Goal: Information Seeking & Learning: Learn about a topic

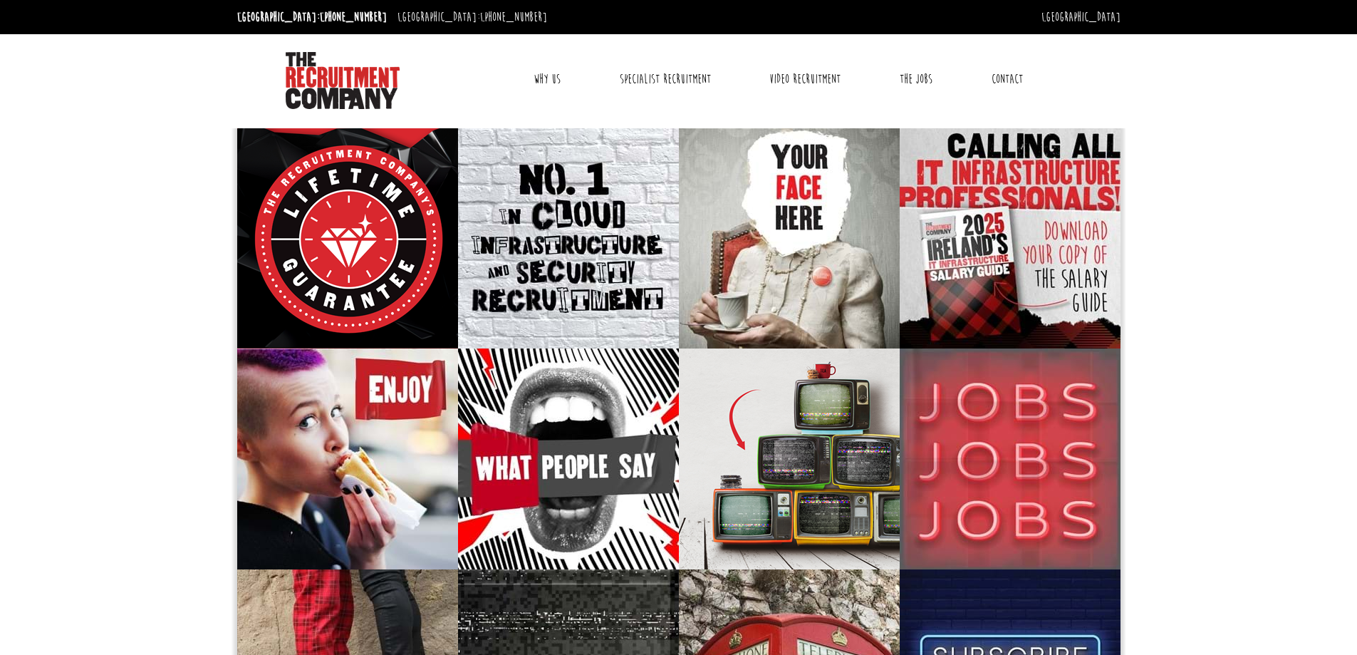
drag, startPoint x: 162, startPoint y: 259, endPoint x: 90, endPoint y: 235, distance: 75.9
click at [90, 235] on body "Dublin: +353 1 697 2548 Sydney: +61 2 8346 6700 Dublin Sydney Dublin Toggle nav…" at bounding box center [678, 544] width 1357 height 1089
drag, startPoint x: 90, startPoint y: 235, endPoint x: 93, endPoint y: 188, distance: 47.1
click at [93, 188] on body "Dublin: +353 1 697 2548 Sydney: +61 2 8346 6700 Dublin Sydney Dublin Toggle nav…" at bounding box center [678, 544] width 1357 height 1089
click at [907, 76] on link "The Jobs" at bounding box center [916, 79] width 54 height 36
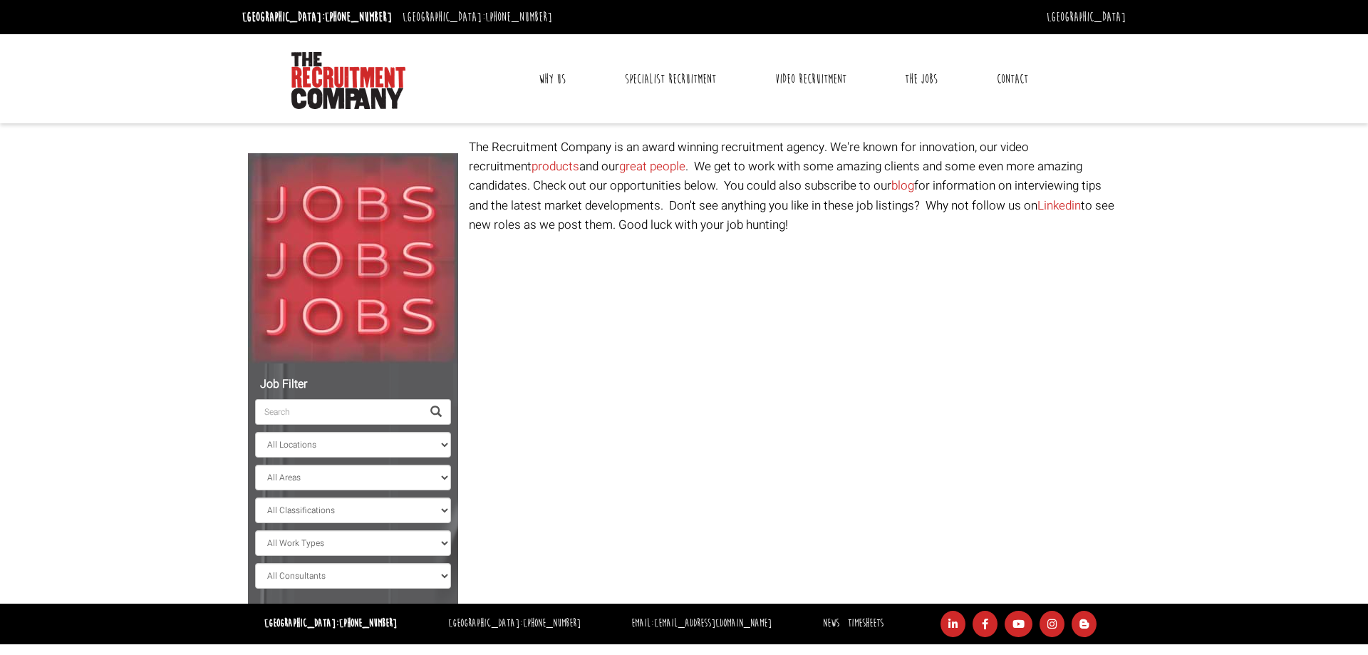
select select "[GEOGRAPHIC_DATA]"
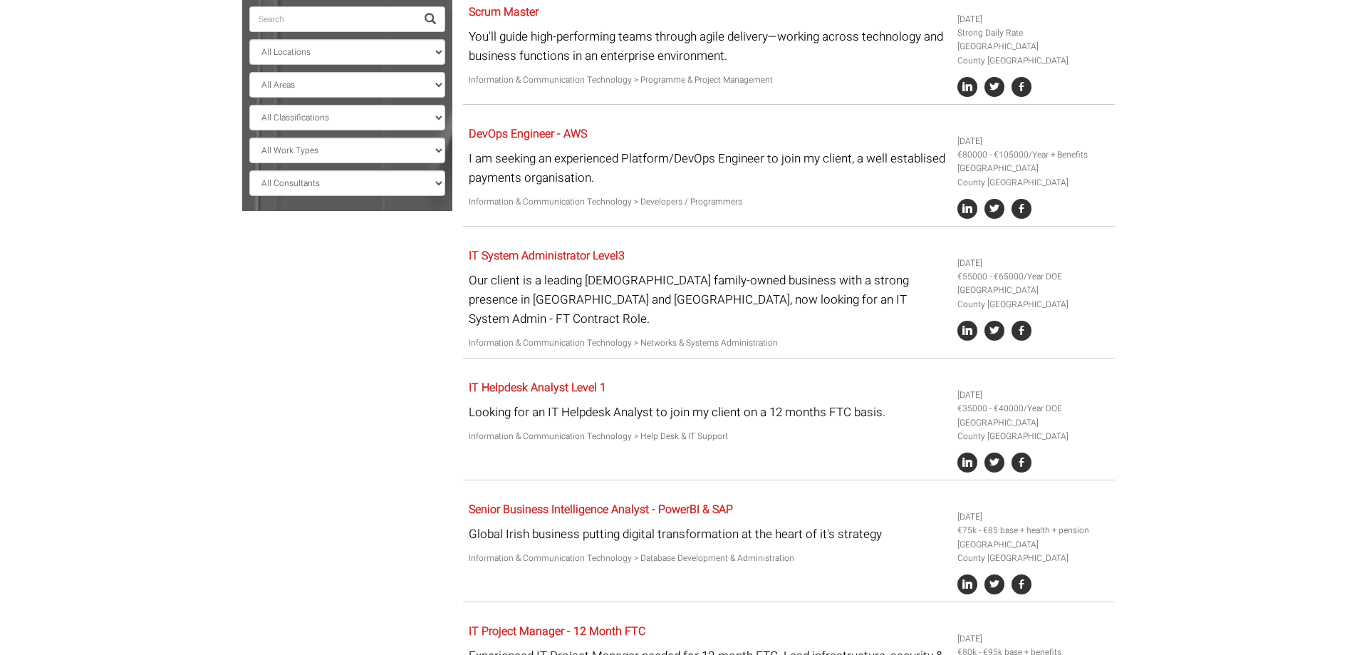
scroll to position [395, 0]
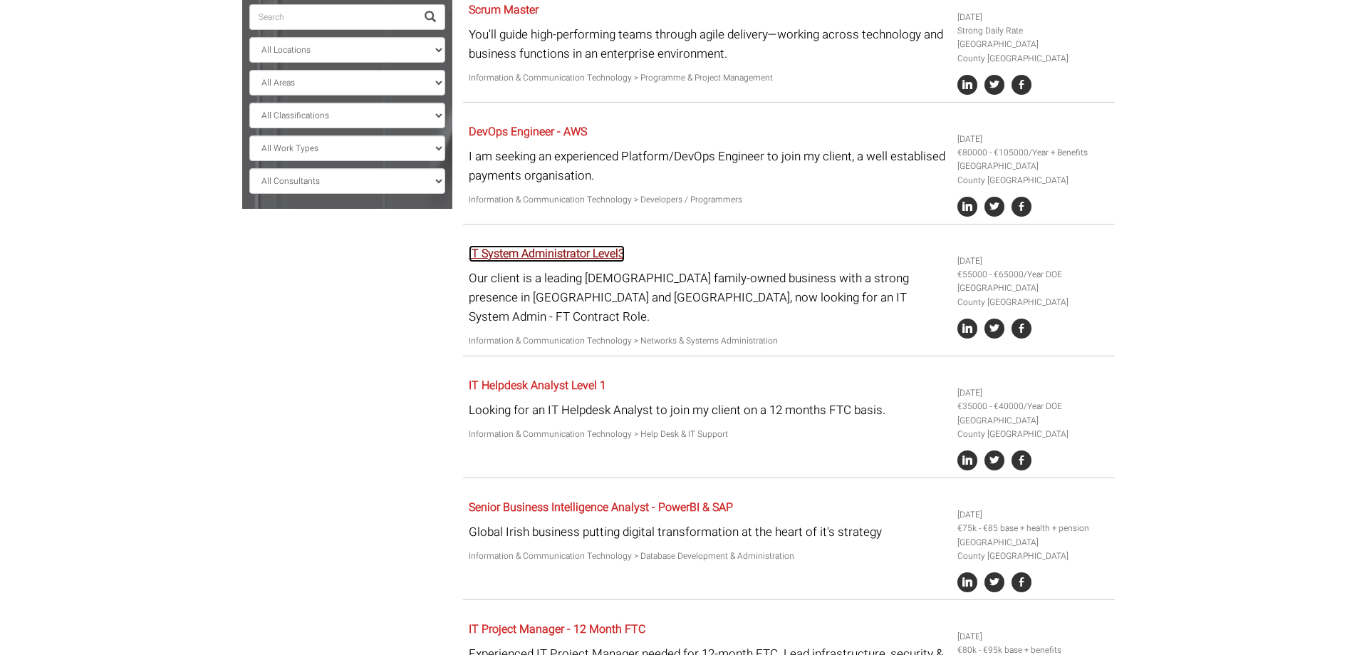
click at [575, 250] on link "IT System Administrator Level3" at bounding box center [547, 253] width 156 height 17
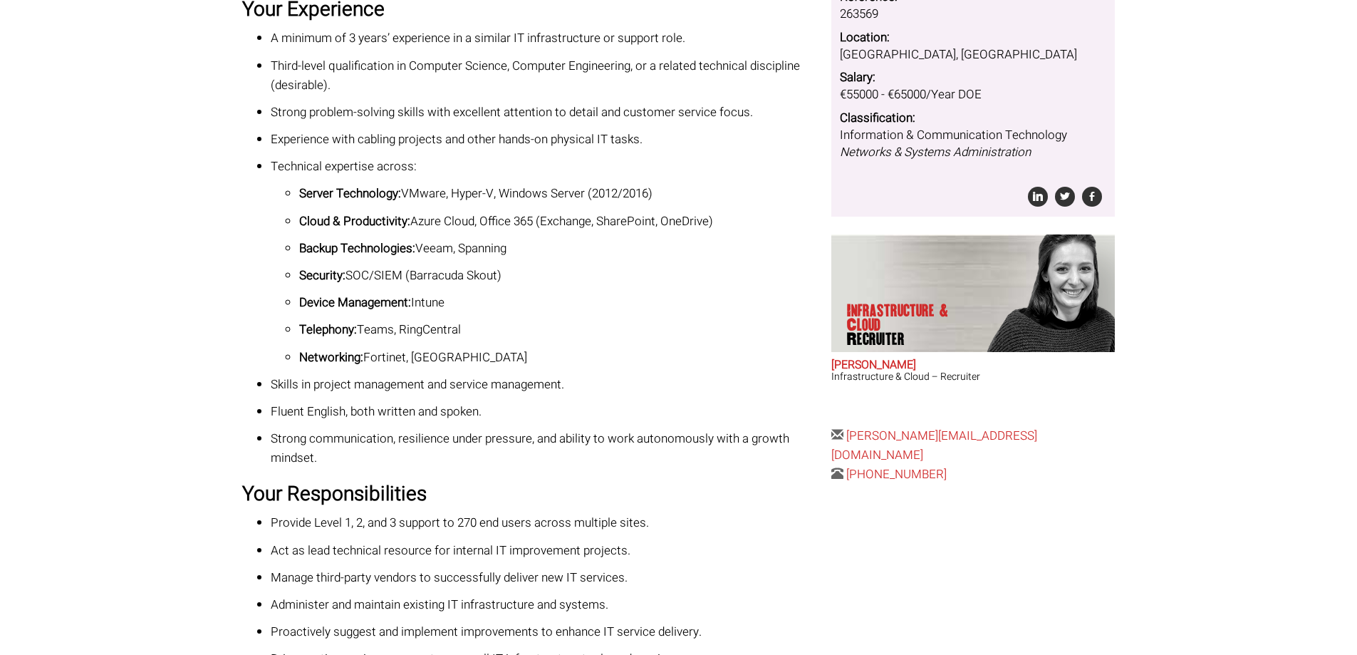
scroll to position [269, 0]
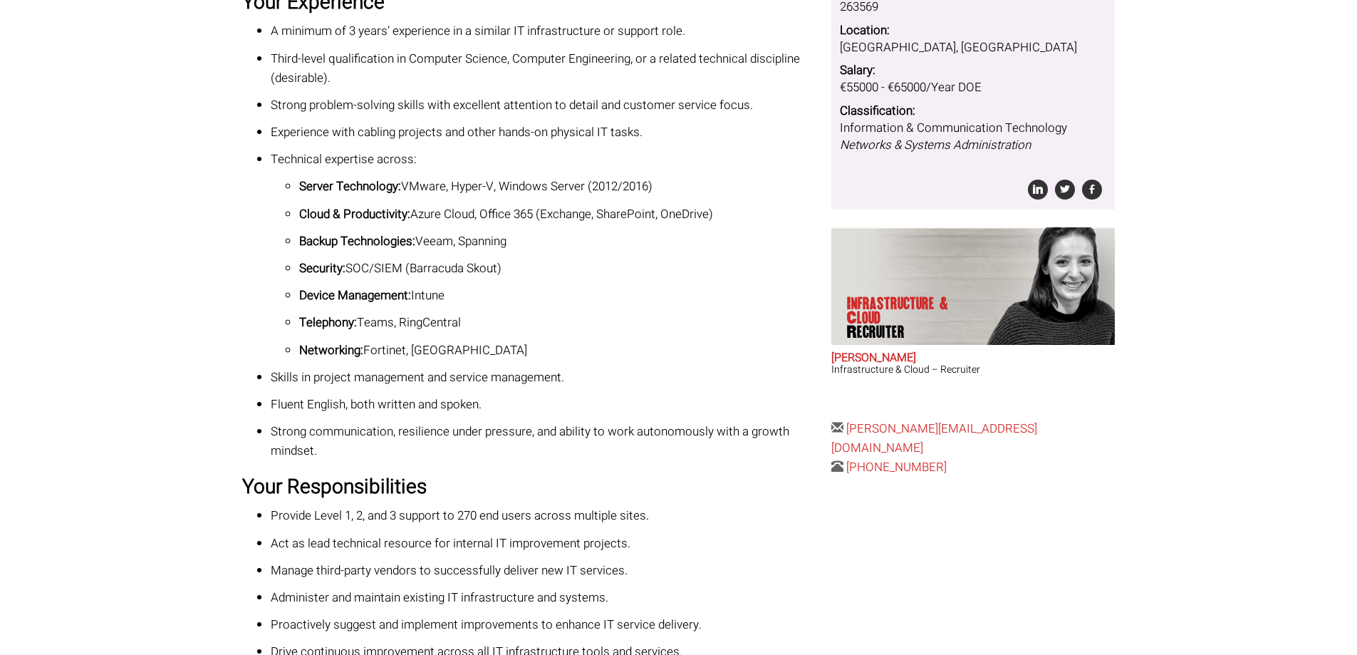
click at [267, 264] on ul "A minimum of 3 years’ experience in a similar IT infrastructure or support role…" at bounding box center [531, 240] width 578 height 439
click at [140, 218] on body "[GEOGRAPHIC_DATA]: [PHONE_NUMBER] [GEOGRAPHIC_DATA]: [PHONE_NUMBER] [GEOGRAPHIC…" at bounding box center [678, 290] width 1357 height 1118
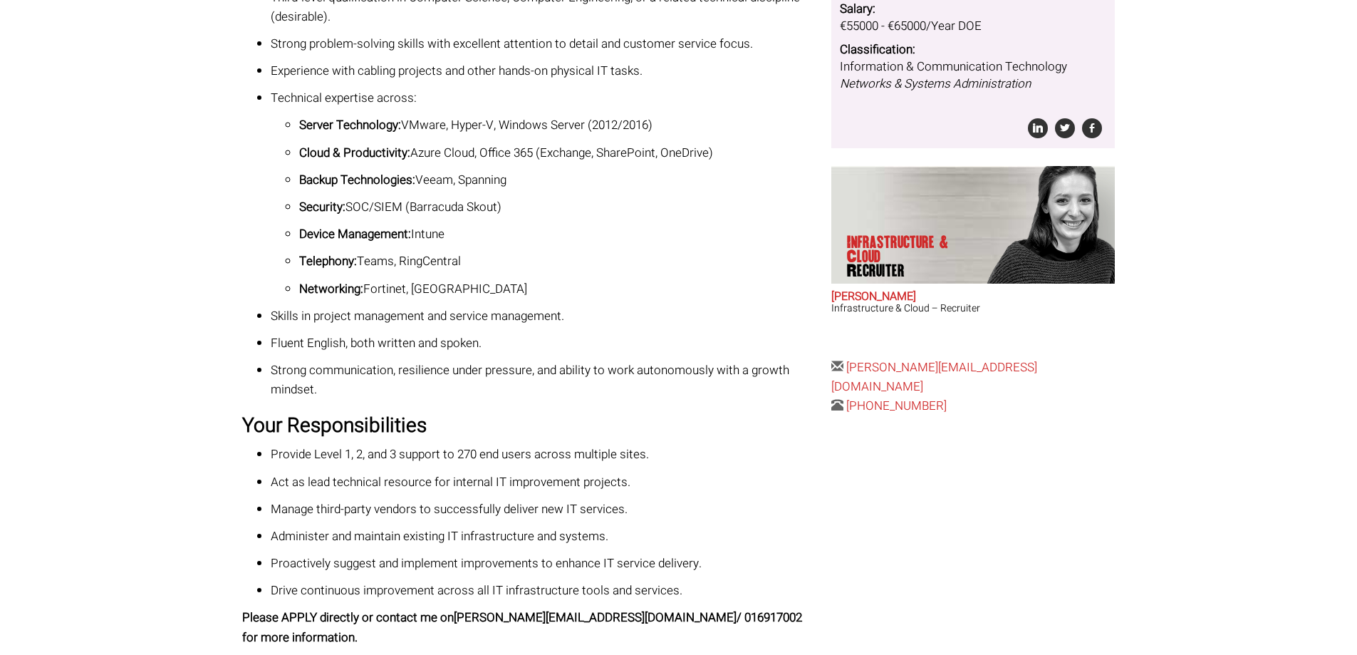
scroll to position [464, 0]
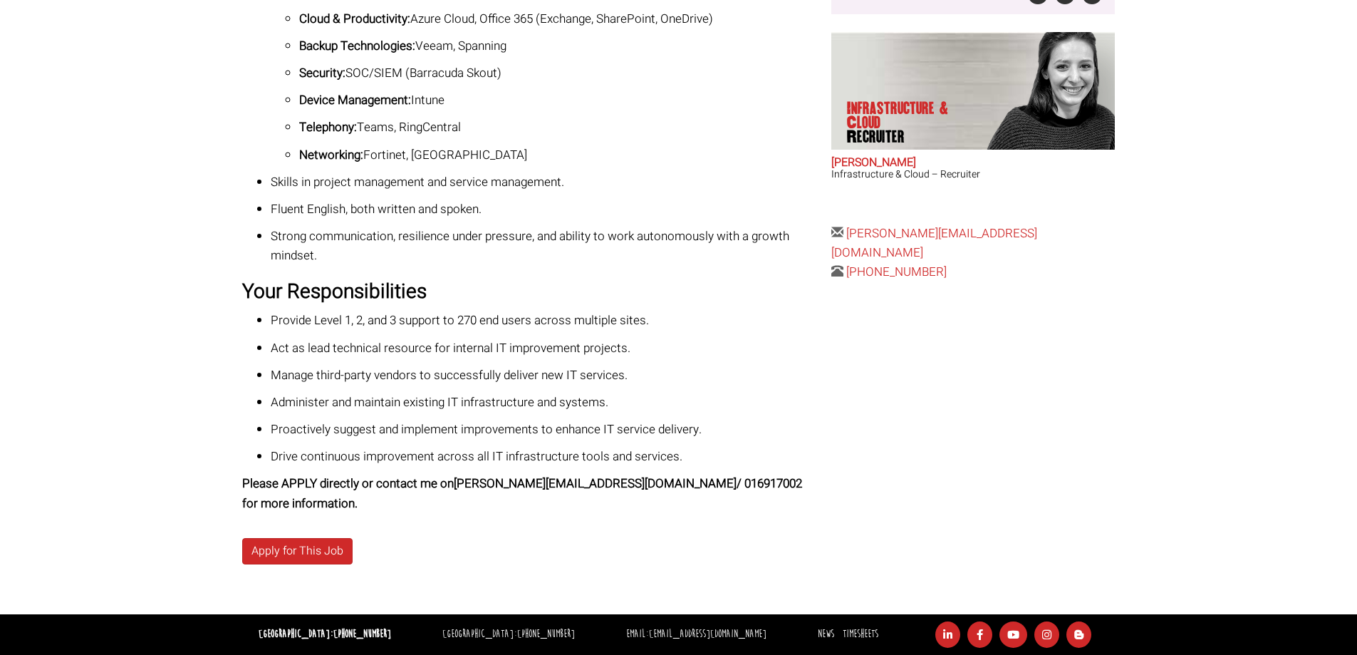
click at [229, 338] on body "[GEOGRAPHIC_DATA]: [PHONE_NUMBER] [GEOGRAPHIC_DATA]: [PHONE_NUMBER] [GEOGRAPHIC…" at bounding box center [678, 95] width 1357 height 1118
click at [229, 338] on body "Dublin: +353 1 697 2548 Sydney: +61 2 8346 6700 Dublin Sydney Dublin Toggle nav…" at bounding box center [678, 95] width 1357 height 1118
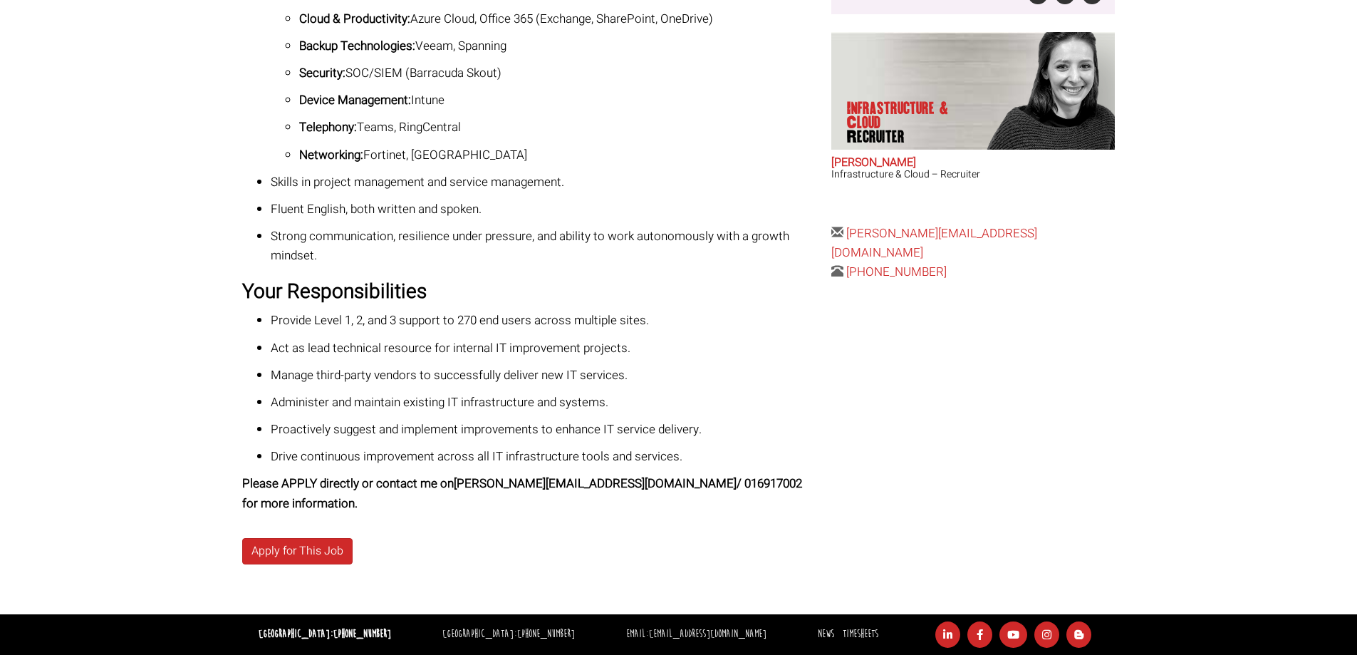
click at [229, 338] on body "Dublin: +353 1 697 2548 Sydney: +61 2 8346 6700 Dublin Sydney Dublin Toggle nav…" at bounding box center [678, 95] width 1357 height 1118
click at [364, 373] on p "Manage third-party vendors to successfully deliver new IT services." at bounding box center [546, 374] width 550 height 19
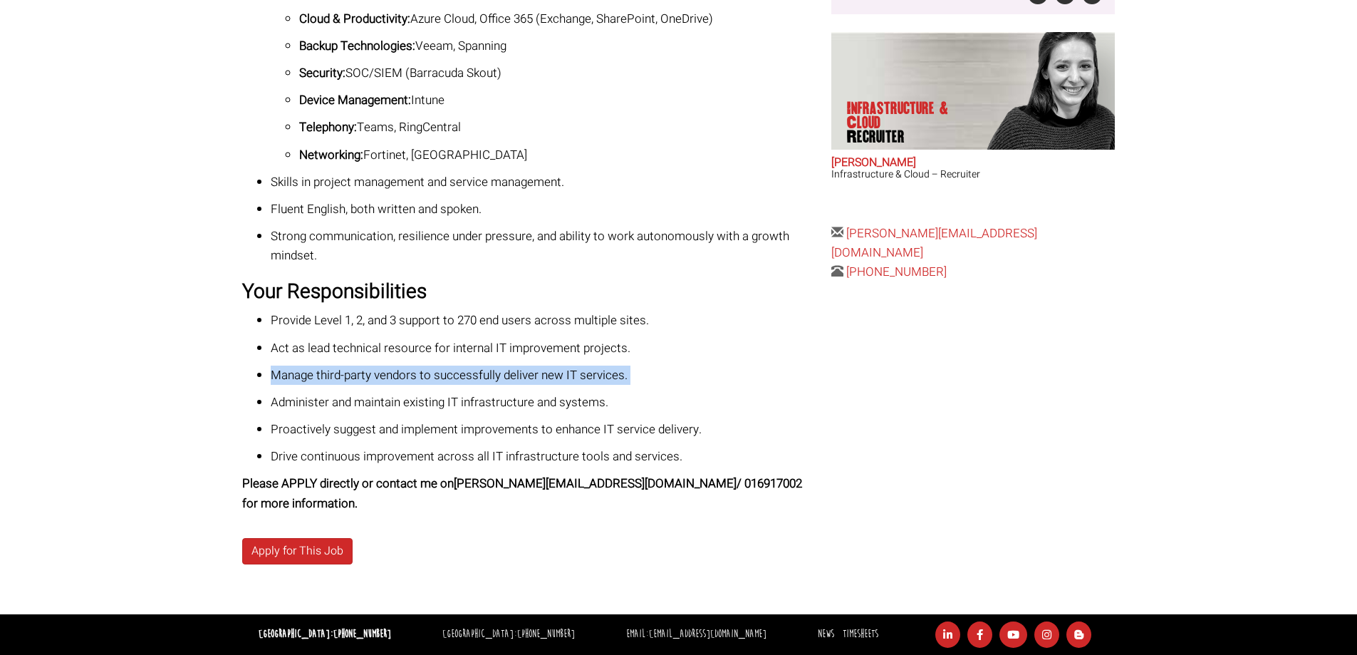
click at [364, 373] on p "Manage third-party vendors to successfully deliver new IT services." at bounding box center [546, 374] width 550 height 19
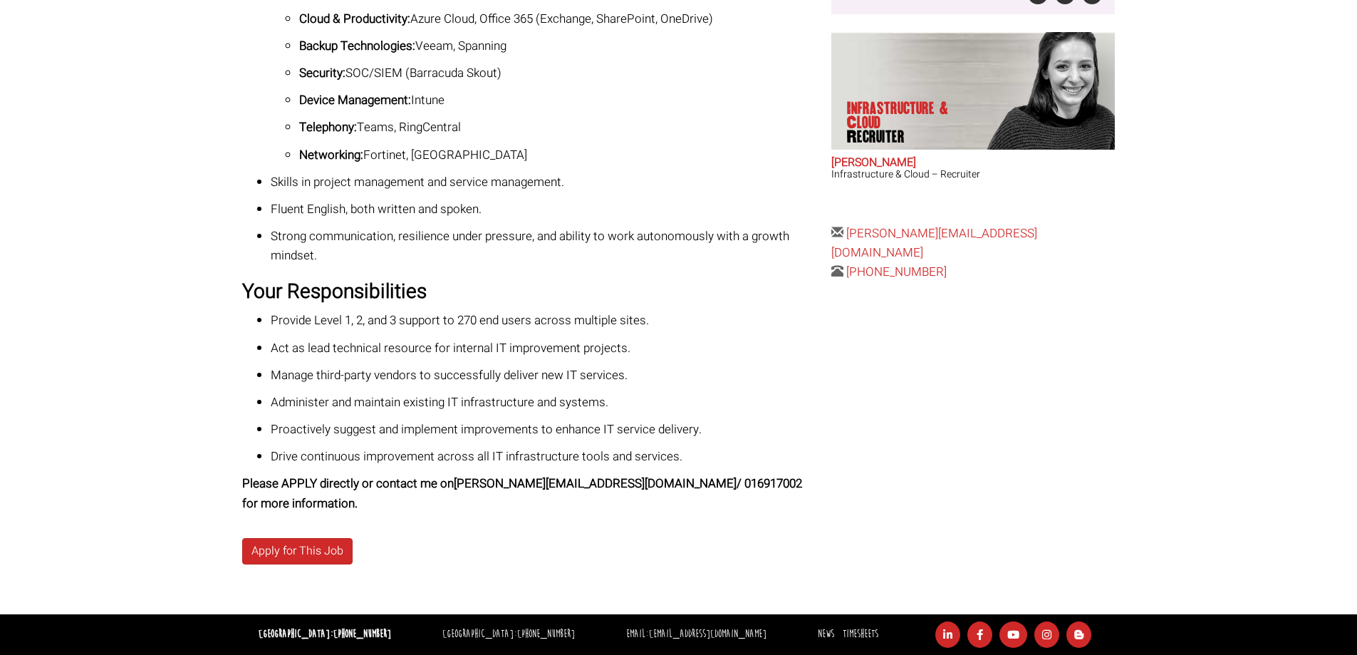
click at [194, 383] on body "Dublin: +353 1 697 2548 Sydney: +61 2 8346 6700 Dublin Sydney Dublin Toggle nav…" at bounding box center [678, 95] width 1357 height 1118
click at [333, 406] on p "Administer and maintain existing IT infrastructure and systems." at bounding box center [546, 401] width 550 height 19
click at [167, 370] on body "Dublin: +353 1 697 2548 Sydney: +61 2 8346 6700 Dublin Sydney Dublin Toggle nav…" at bounding box center [678, 95] width 1357 height 1118
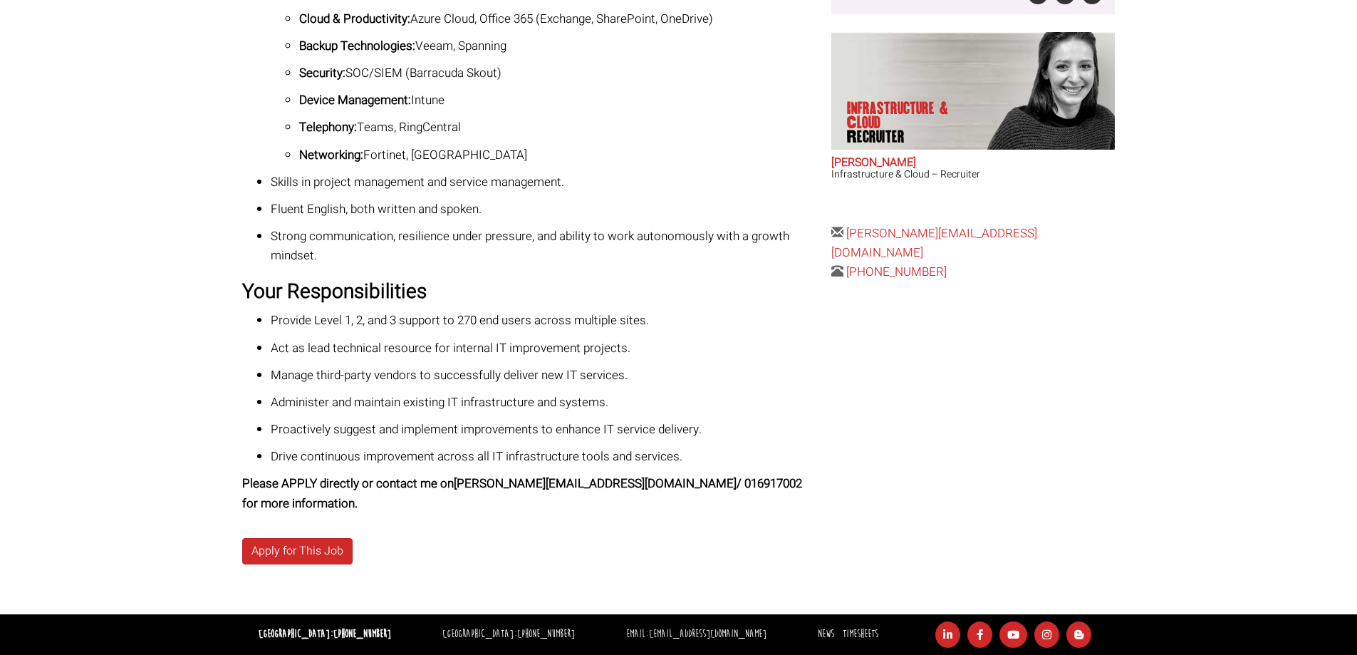
click at [302, 427] on p "Proactively suggest and implement improvements to enhance IT service delivery." at bounding box center [546, 429] width 550 height 19
click at [160, 291] on body "Dublin: +353 1 697 2548 Sydney: +61 2 8346 6700 Dublin Sydney Dublin Toggle nav…" at bounding box center [678, 95] width 1357 height 1118
click at [290, 449] on p "Drive continuous improvement across all IT infrastructure tools and services." at bounding box center [546, 456] width 550 height 19
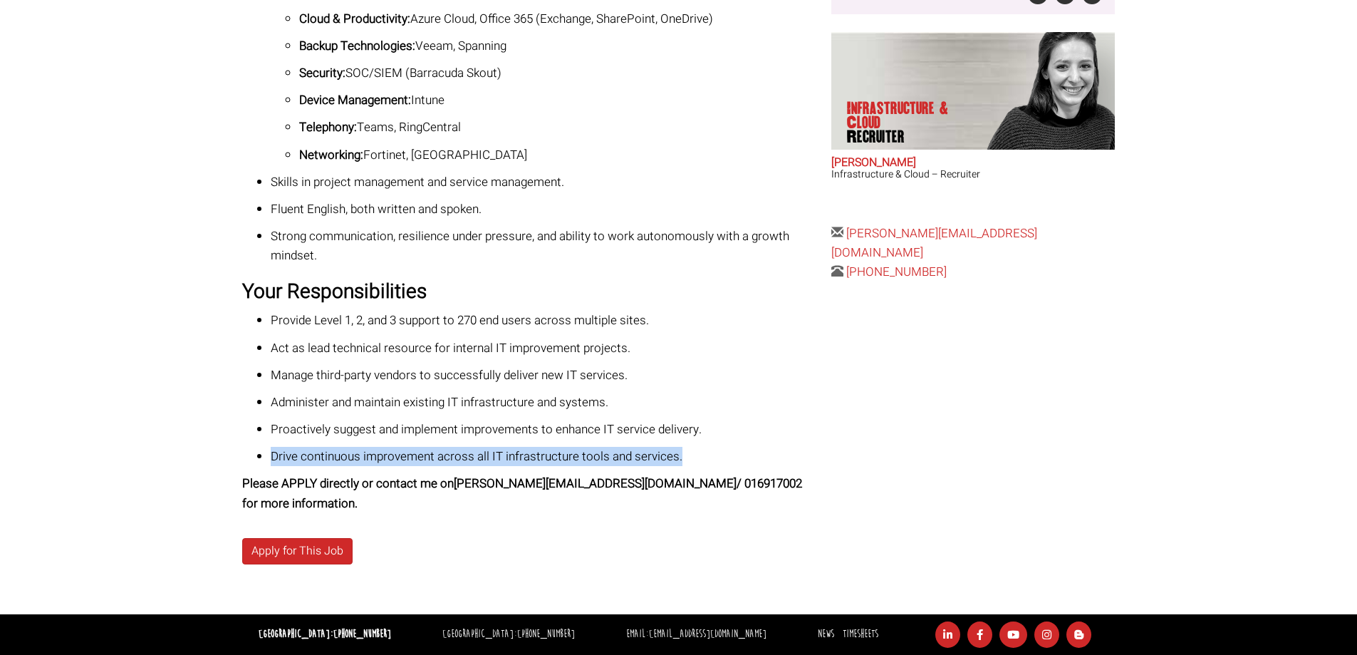
click at [290, 449] on p "Drive continuous improvement across all IT infrastructure tools and services." at bounding box center [546, 456] width 550 height 19
click at [204, 358] on body "Dublin: +353 1 697 2548 Sydney: +61 2 8346 6700 Dublin Sydney Dublin Toggle nav…" at bounding box center [678, 95] width 1357 height 1118
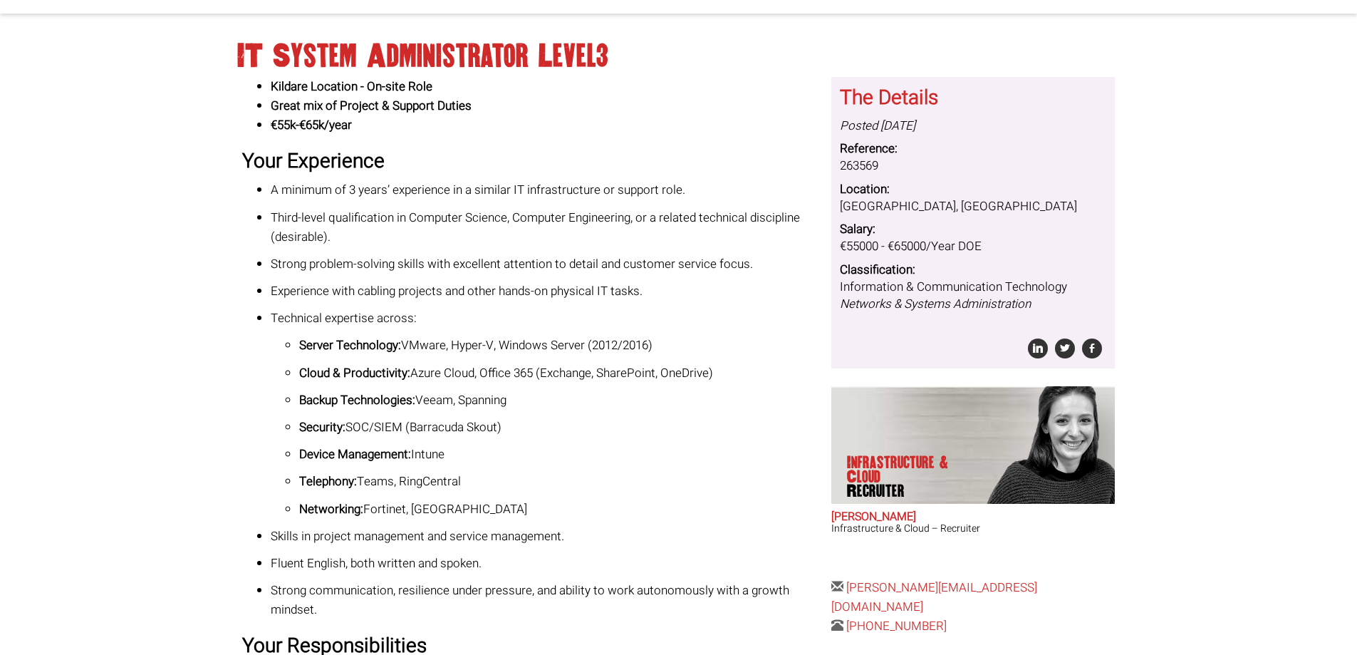
scroll to position [0, 0]
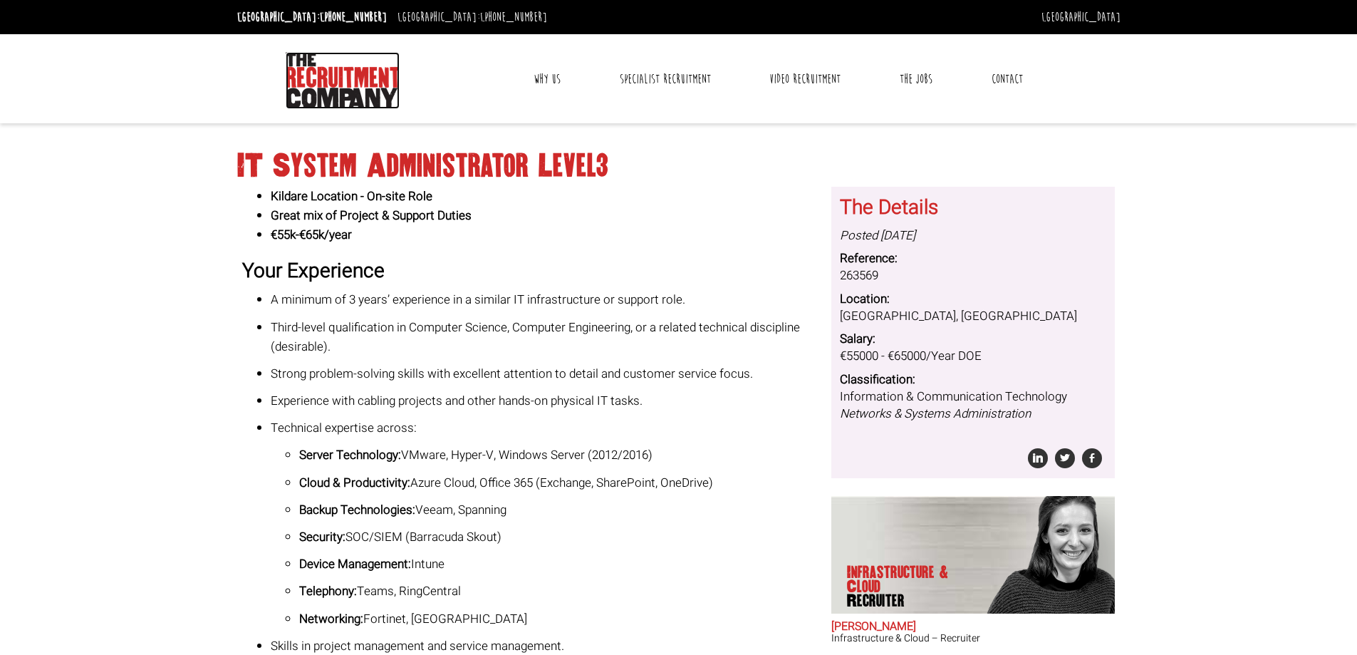
click at [375, 108] on img at bounding box center [343, 80] width 114 height 57
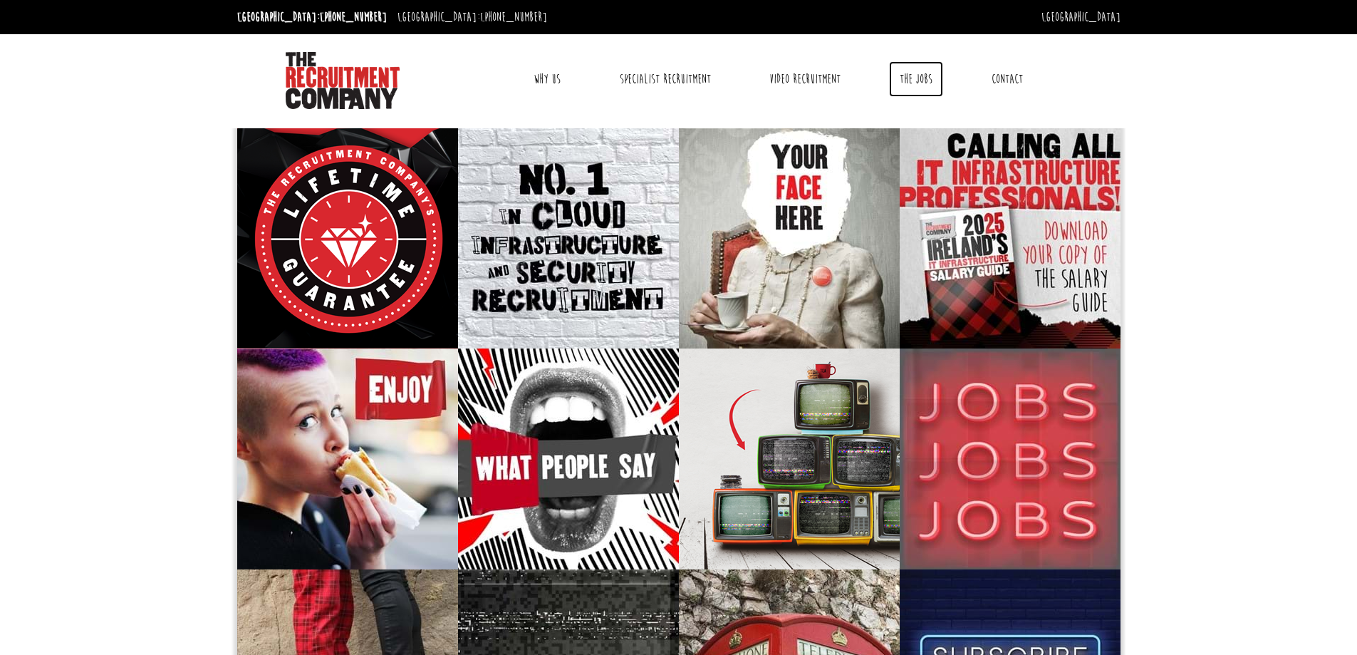
click at [917, 83] on link "The Jobs" at bounding box center [916, 79] width 54 height 36
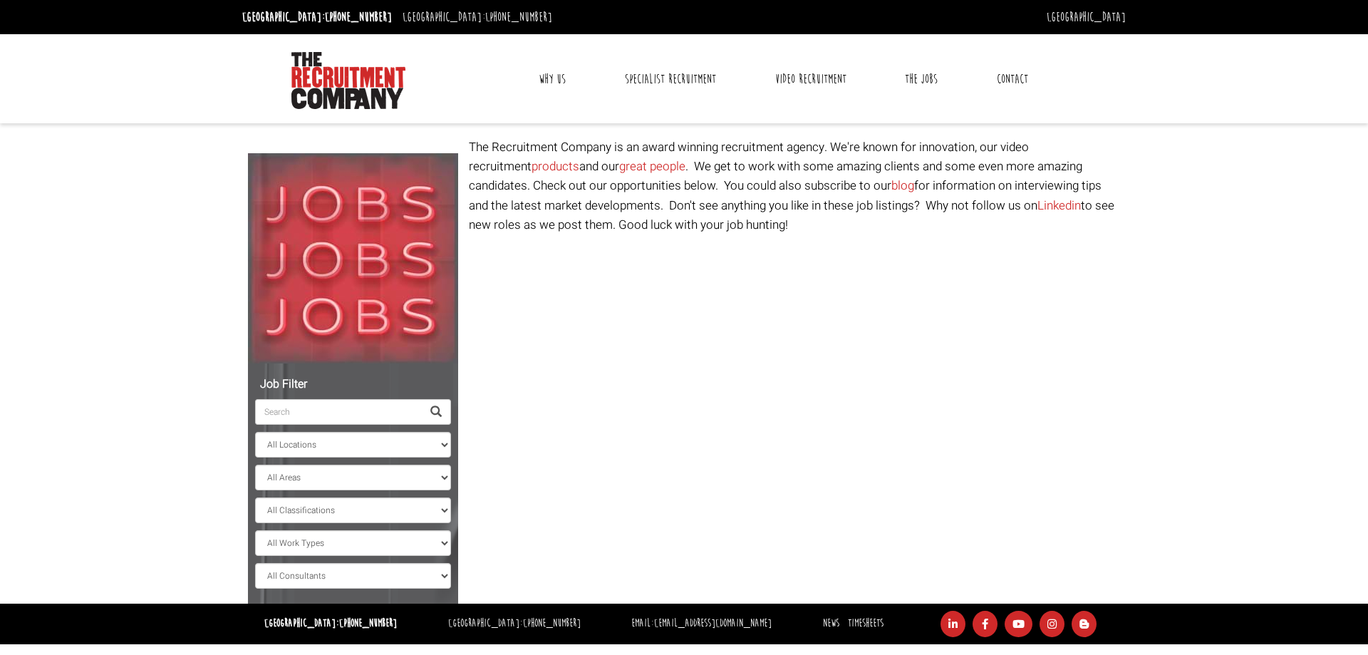
select select "[GEOGRAPHIC_DATA]"
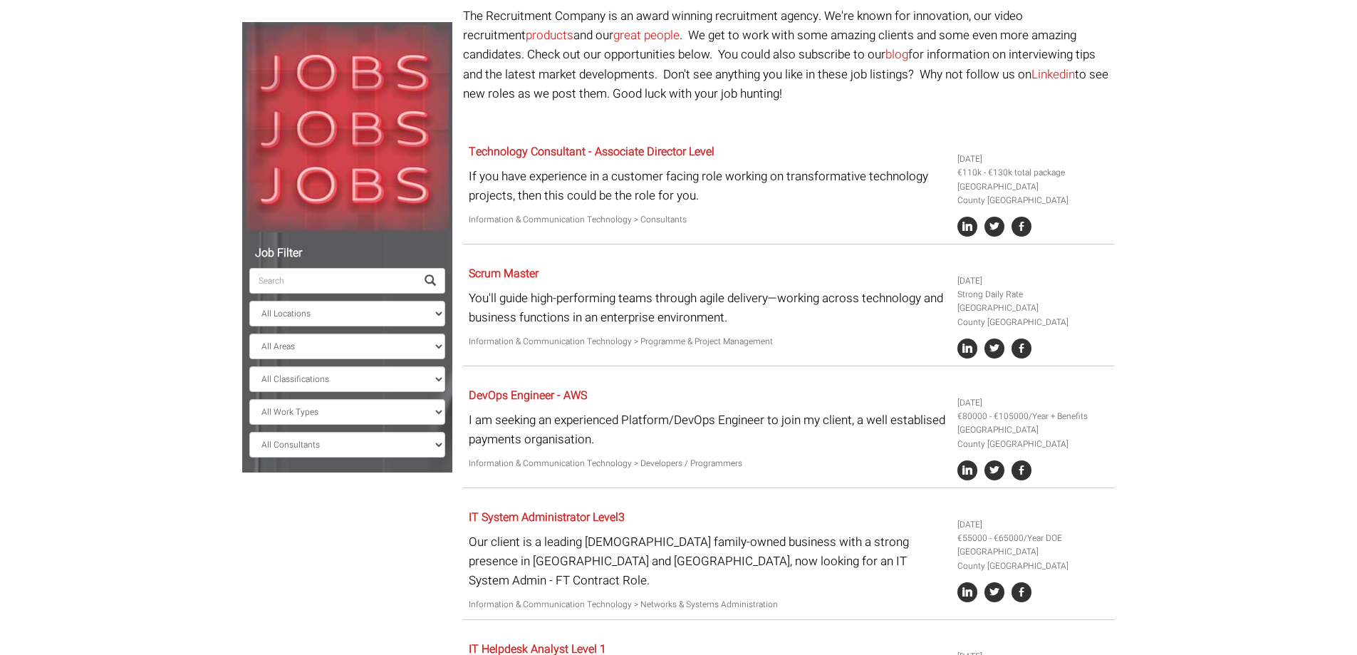
scroll to position [117, 0]
